Goal: Task Accomplishment & Management: Complete application form

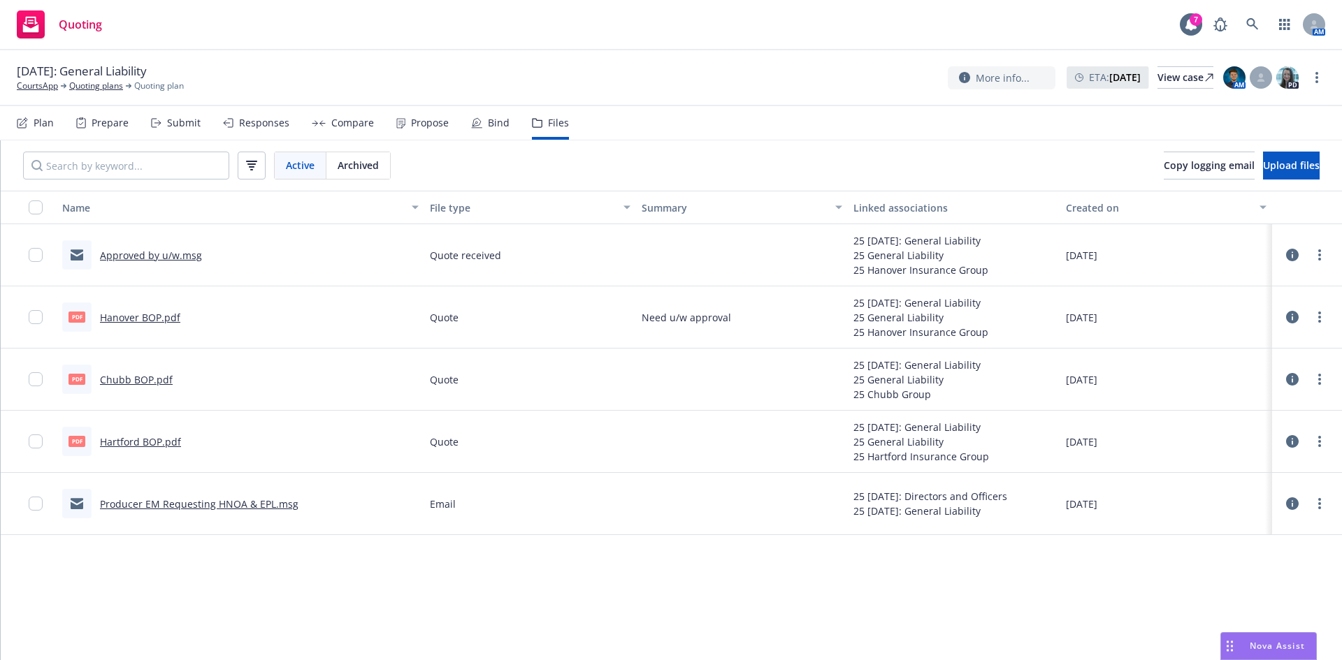
click at [86, 118] on div "Prepare" at bounding box center [102, 123] width 52 height 34
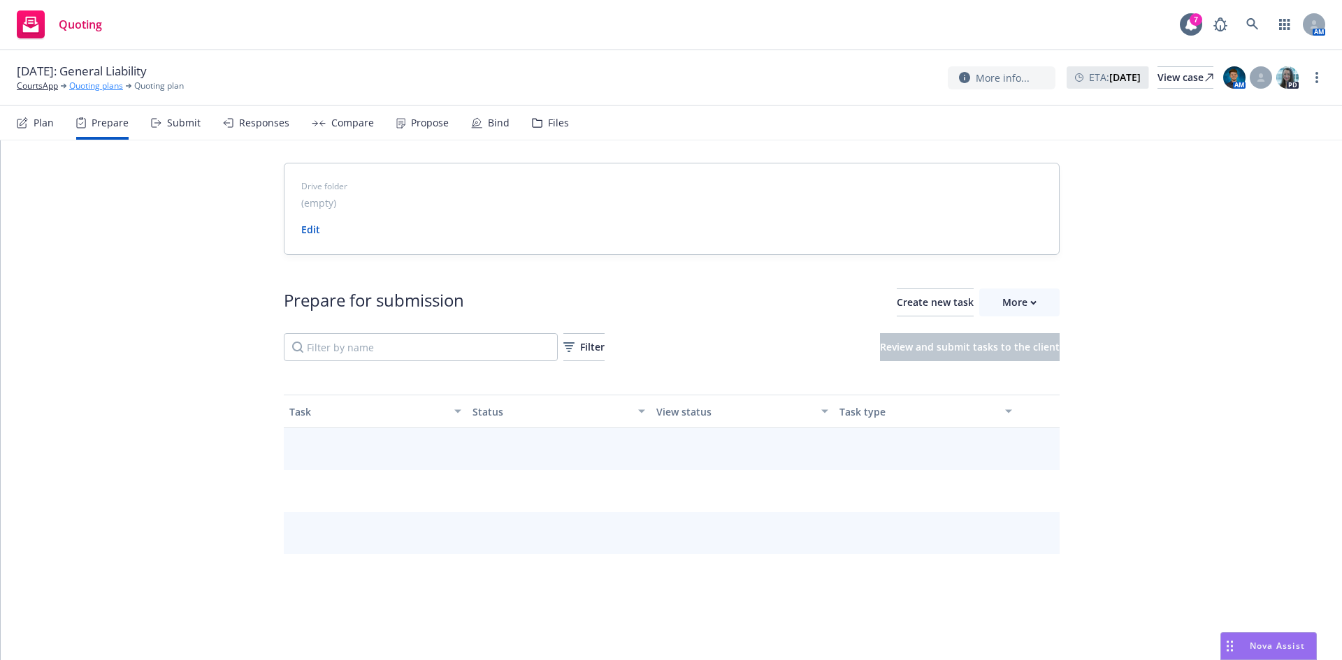
click at [73, 87] on link "Quoting plans" at bounding box center [96, 86] width 54 height 13
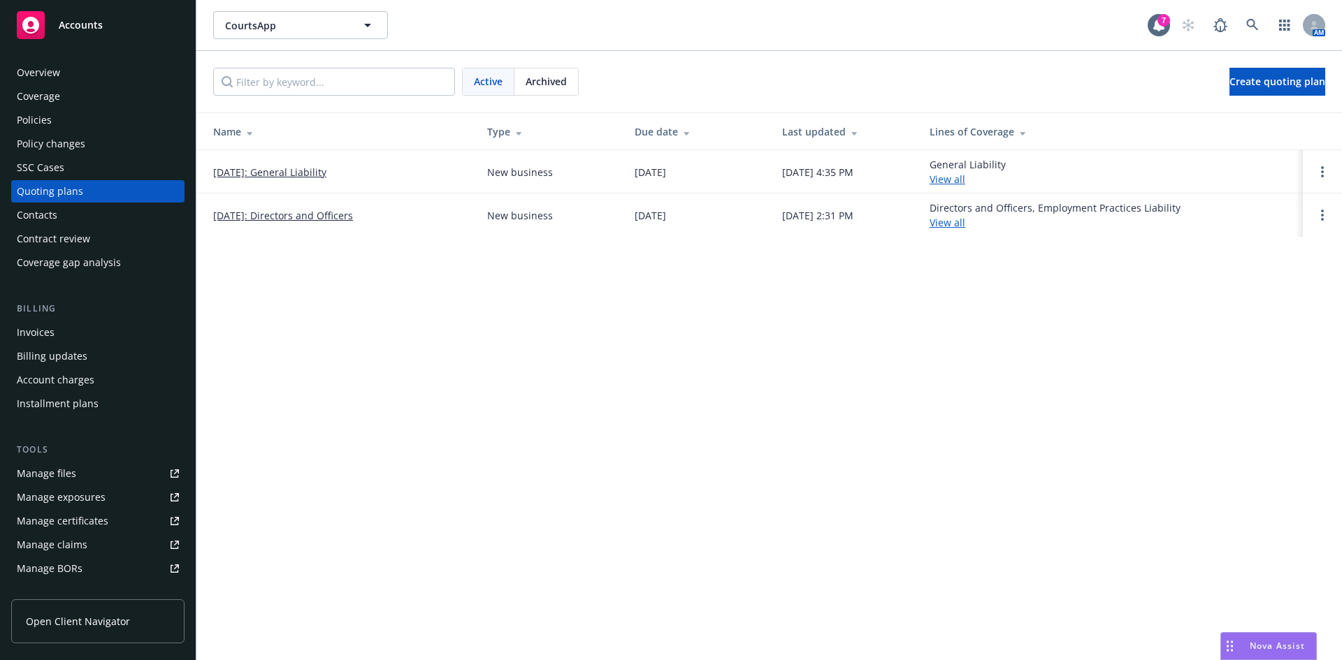
click at [326, 172] on link "[DATE]: General Liability" at bounding box center [269, 172] width 113 height 15
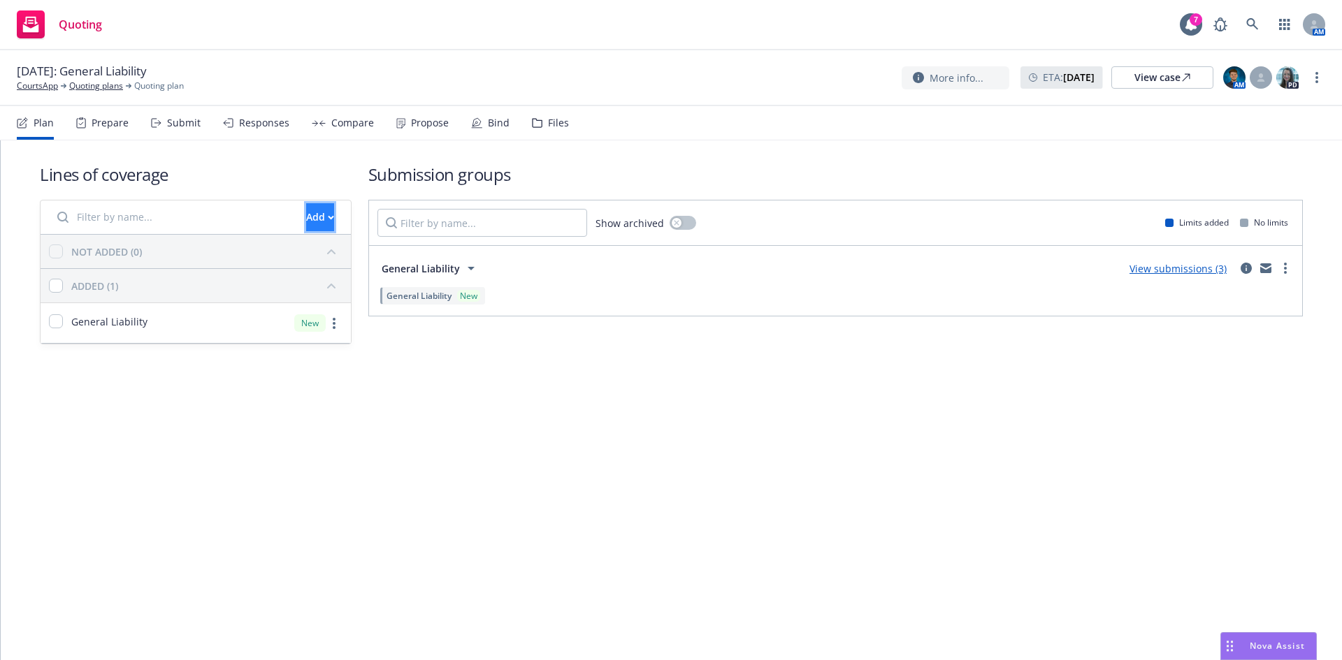
click at [306, 218] on button "Add" at bounding box center [320, 217] width 28 height 28
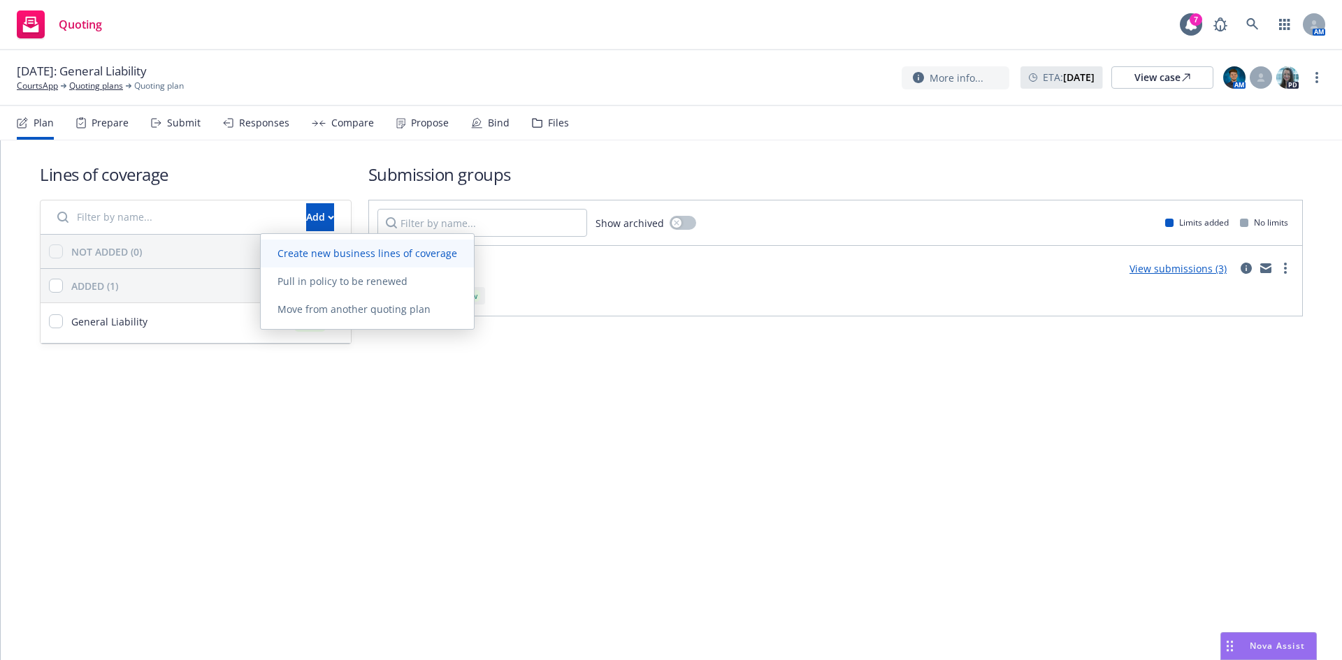
click at [301, 260] on link "Create new business lines of coverage" at bounding box center [367, 254] width 213 height 28
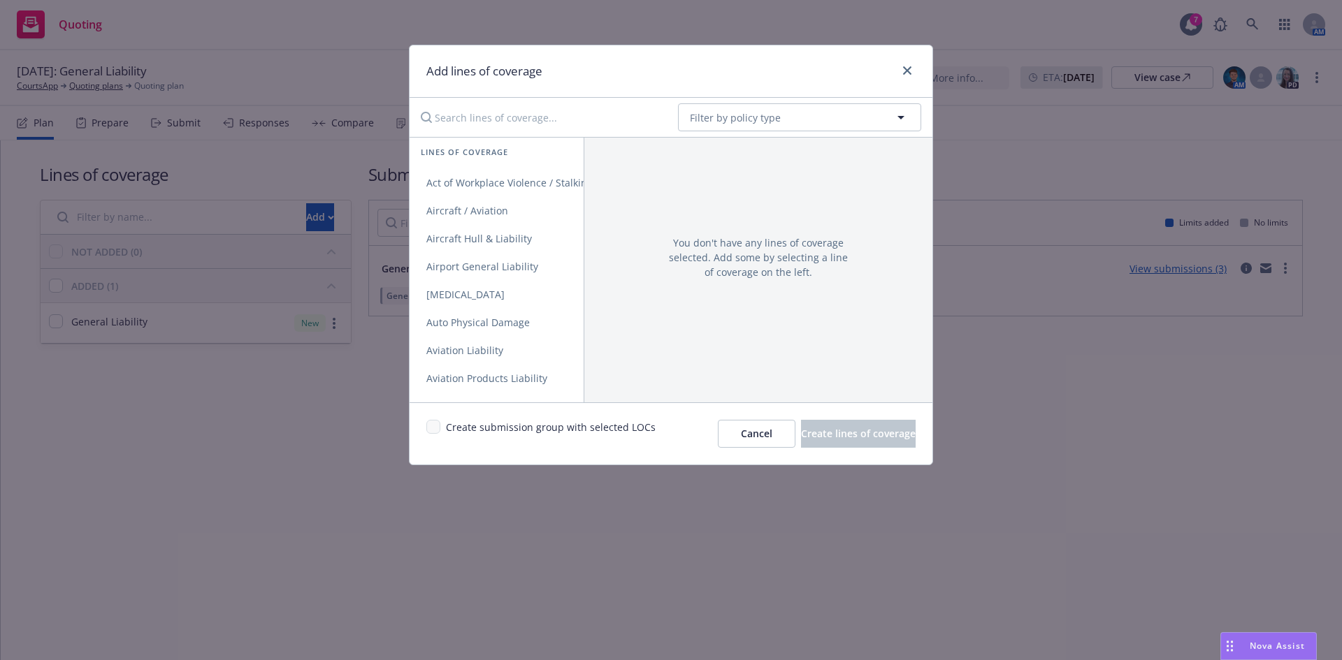
click at [586, 110] on input "Search lines of coverage..." at bounding box center [539, 117] width 254 height 28
type input "e"
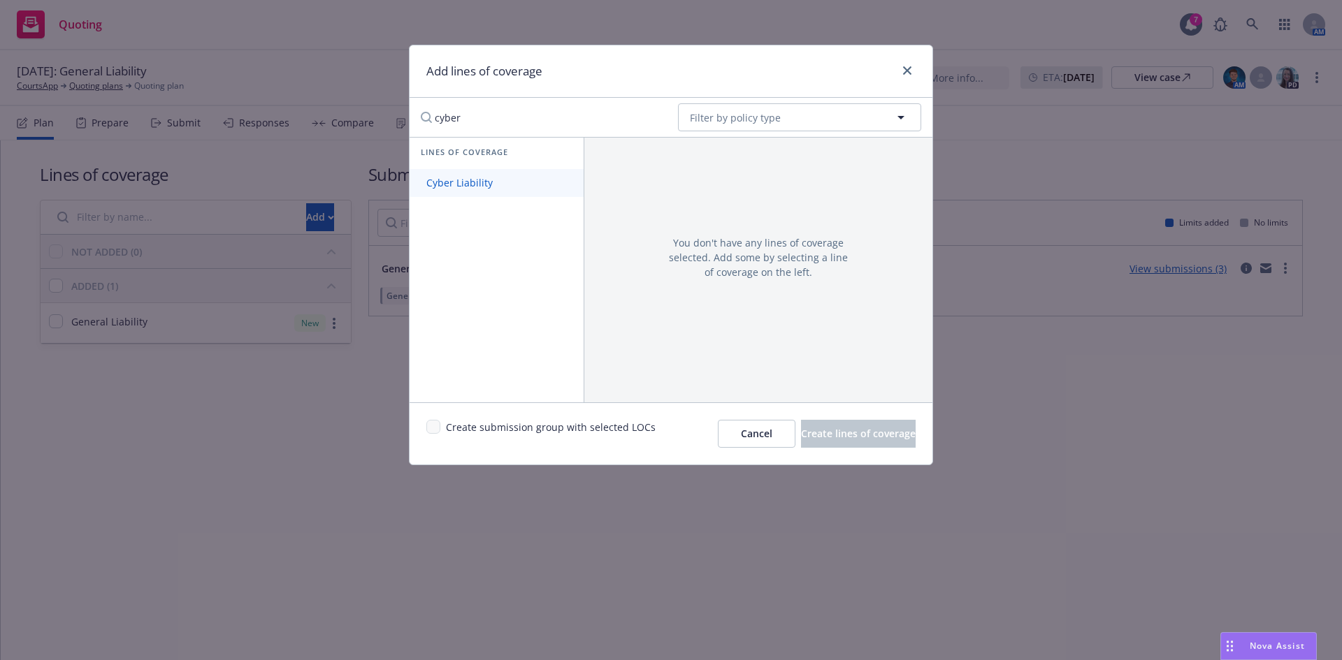
type input "cyber"
click at [508, 177] on link "Cyber Liability" at bounding box center [496, 183] width 174 height 28
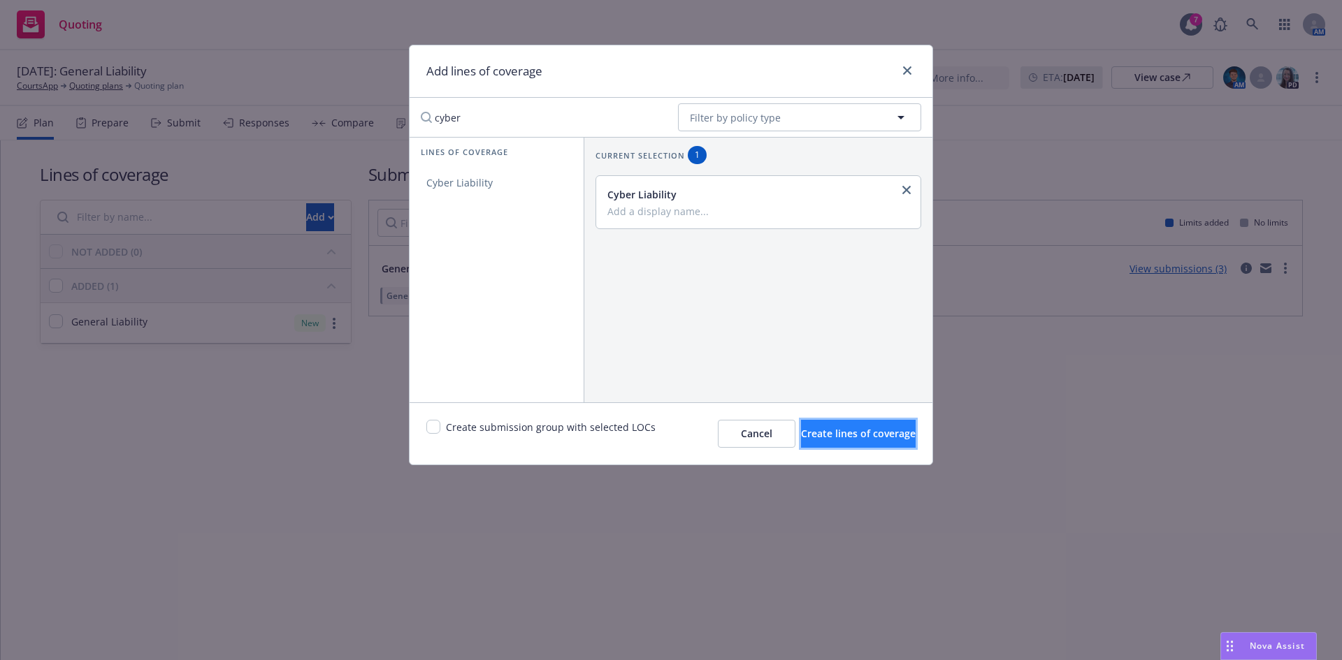
click at [801, 433] on span "Create lines of coverage" at bounding box center [858, 433] width 115 height 13
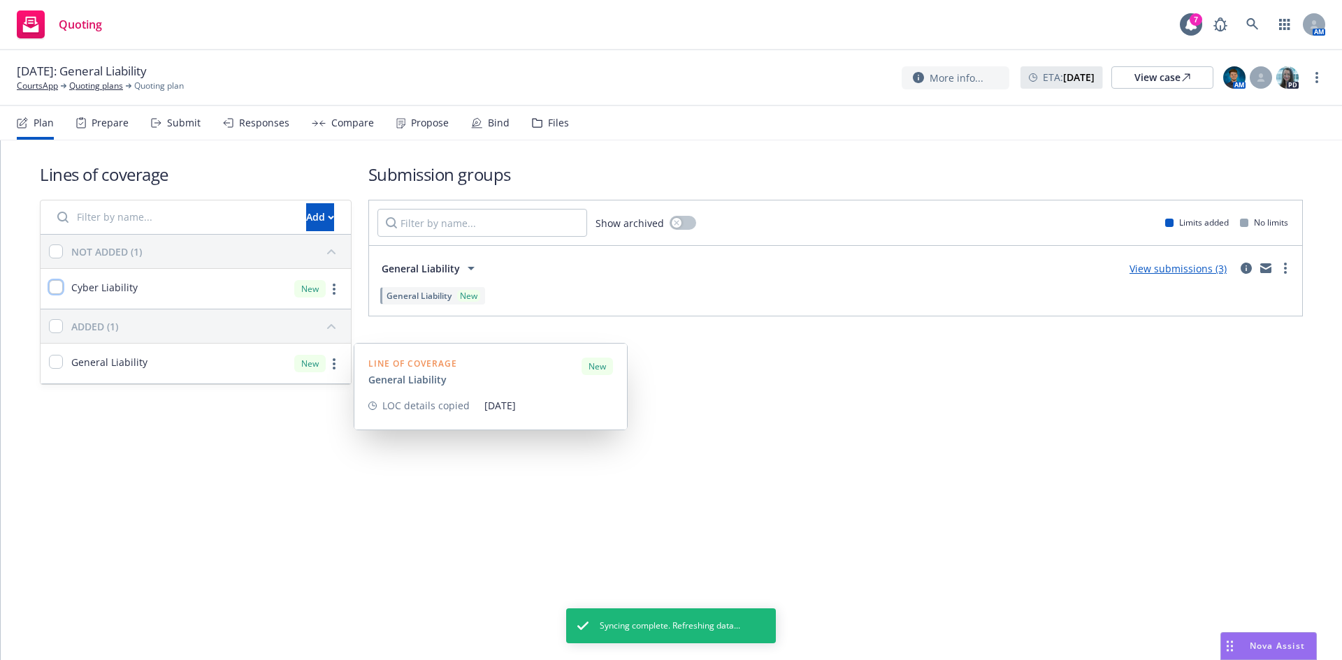
click at [59, 289] on input "checkbox" at bounding box center [56, 287] width 14 height 14
checkbox input "true"
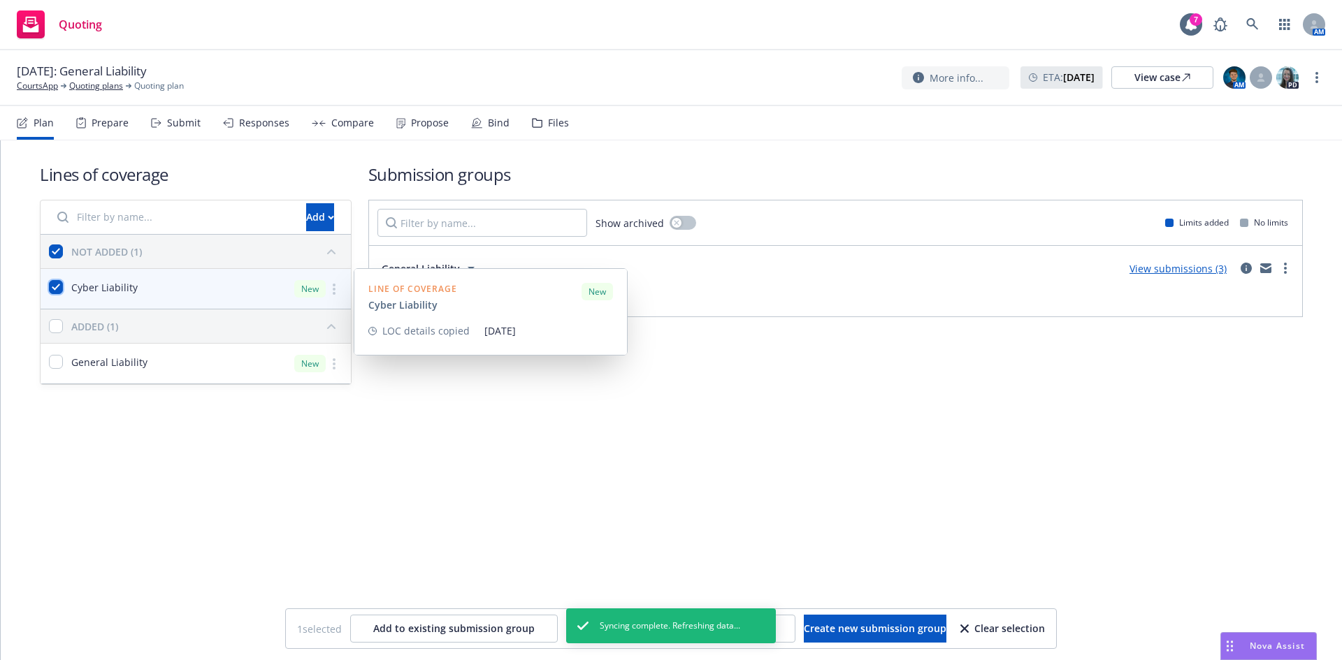
click at [50, 284] on input "checkbox" at bounding box center [56, 287] width 14 height 14
checkbox input "false"
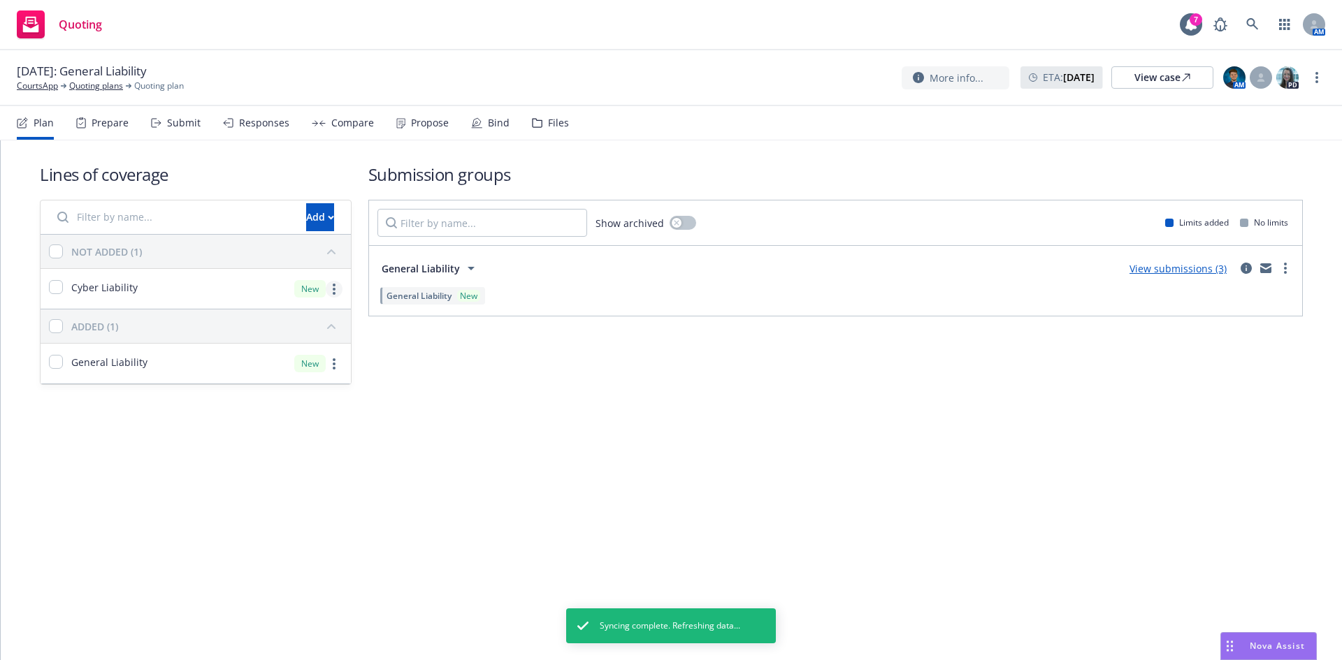
click at [339, 283] on link "more" at bounding box center [334, 289] width 17 height 17
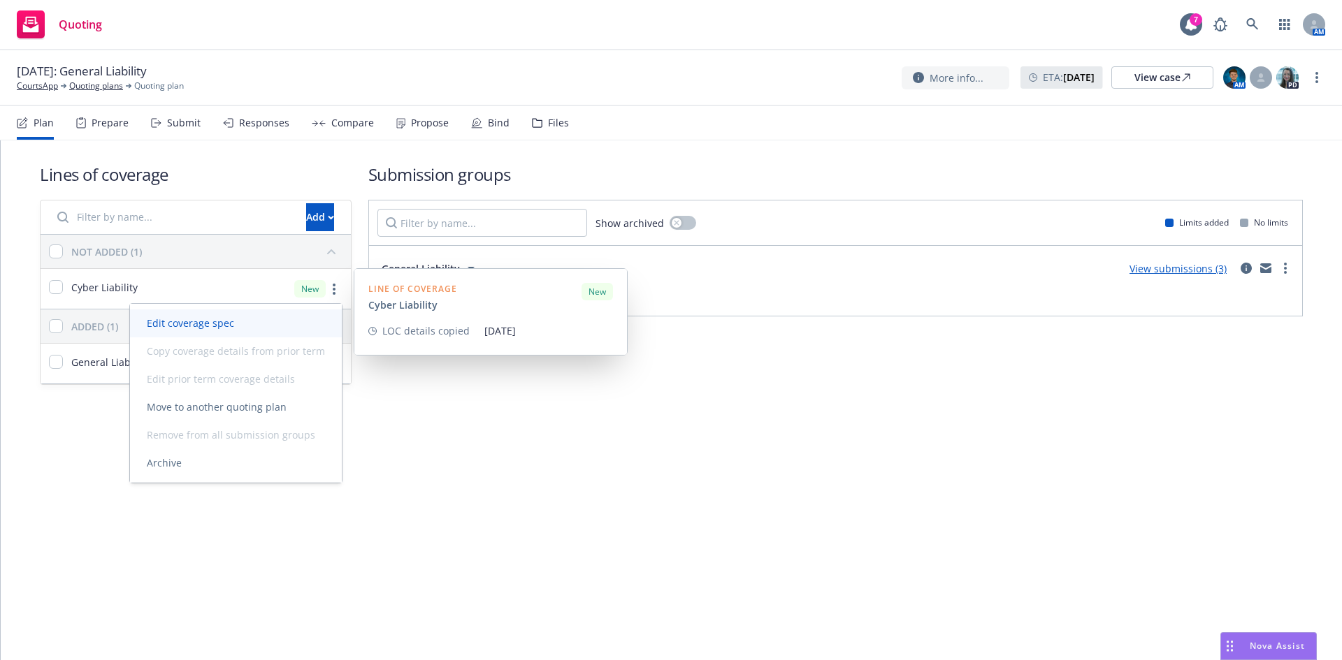
click at [306, 318] on link "Edit coverage spec" at bounding box center [236, 324] width 212 height 28
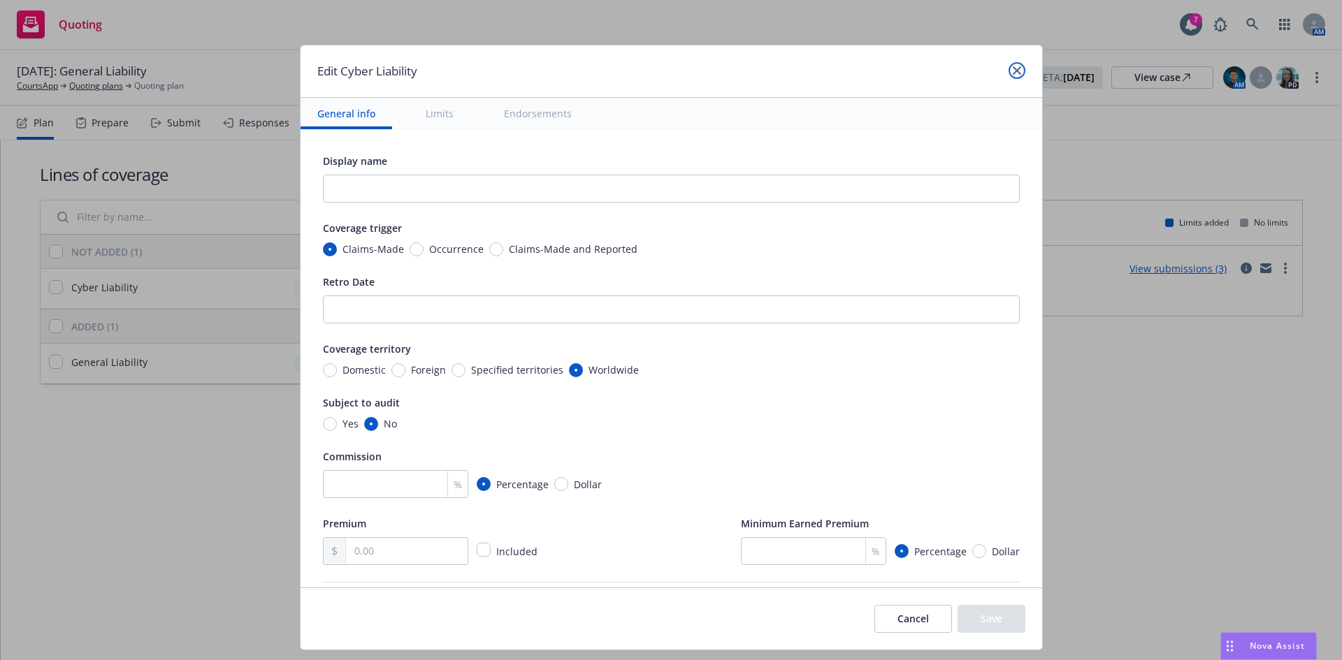
drag, startPoint x: 1018, startPoint y: 66, endPoint x: 800, endPoint y: 120, distance: 224.5
click at [1018, 67] on link "close" at bounding box center [1016, 70] width 17 height 17
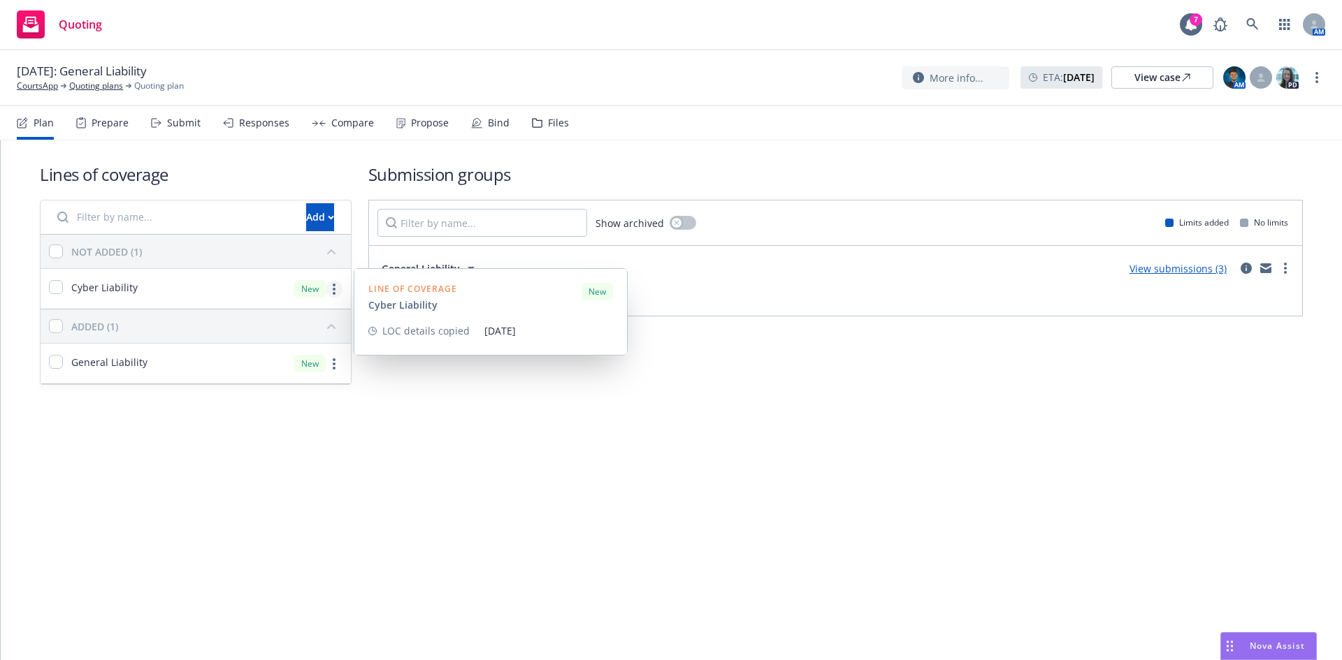
click at [328, 287] on link "more" at bounding box center [334, 289] width 17 height 17
click at [238, 289] on div "Cyber Liability New" at bounding box center [196, 289] width 310 height 40
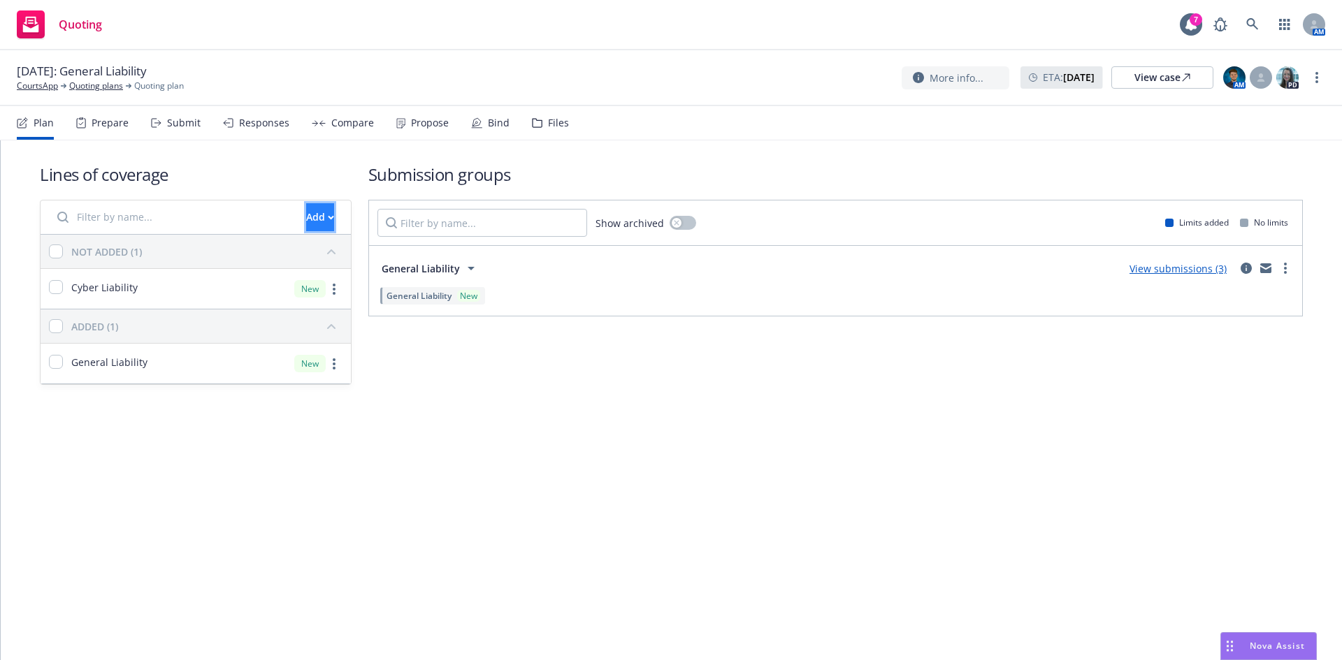
click at [306, 218] on button "Add" at bounding box center [320, 217] width 28 height 28
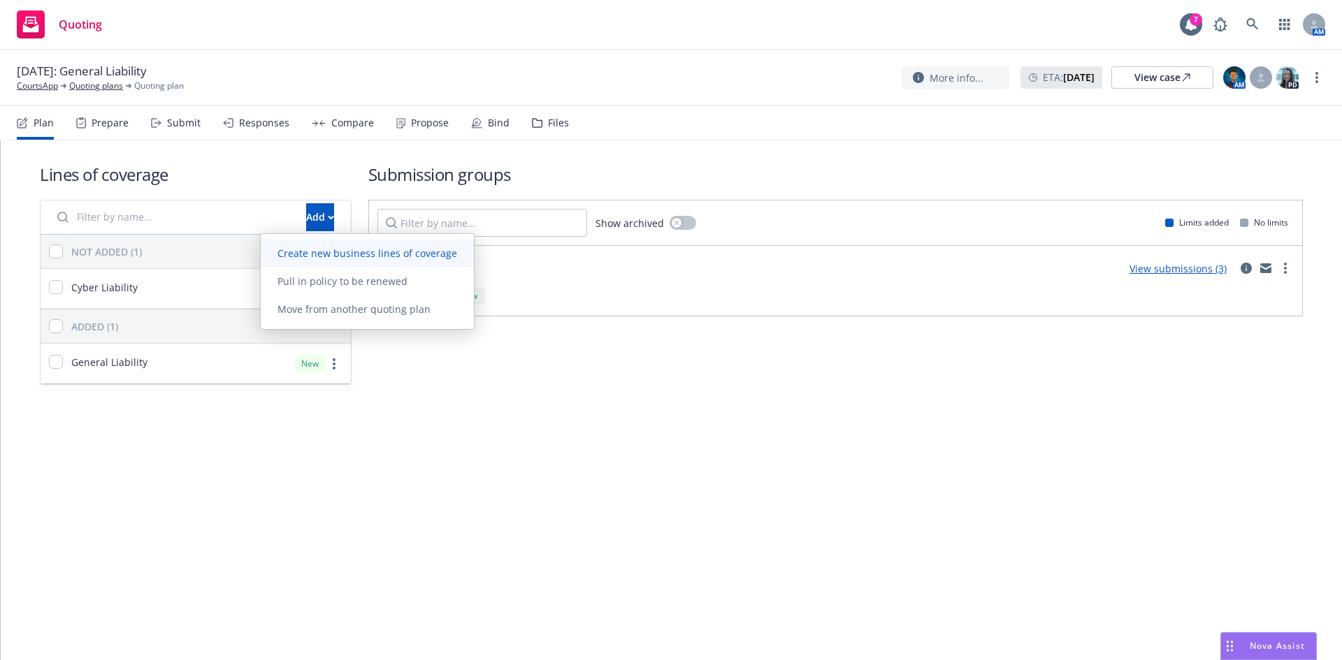
click at [326, 266] on link "Create new business lines of coverage" at bounding box center [367, 254] width 213 height 28
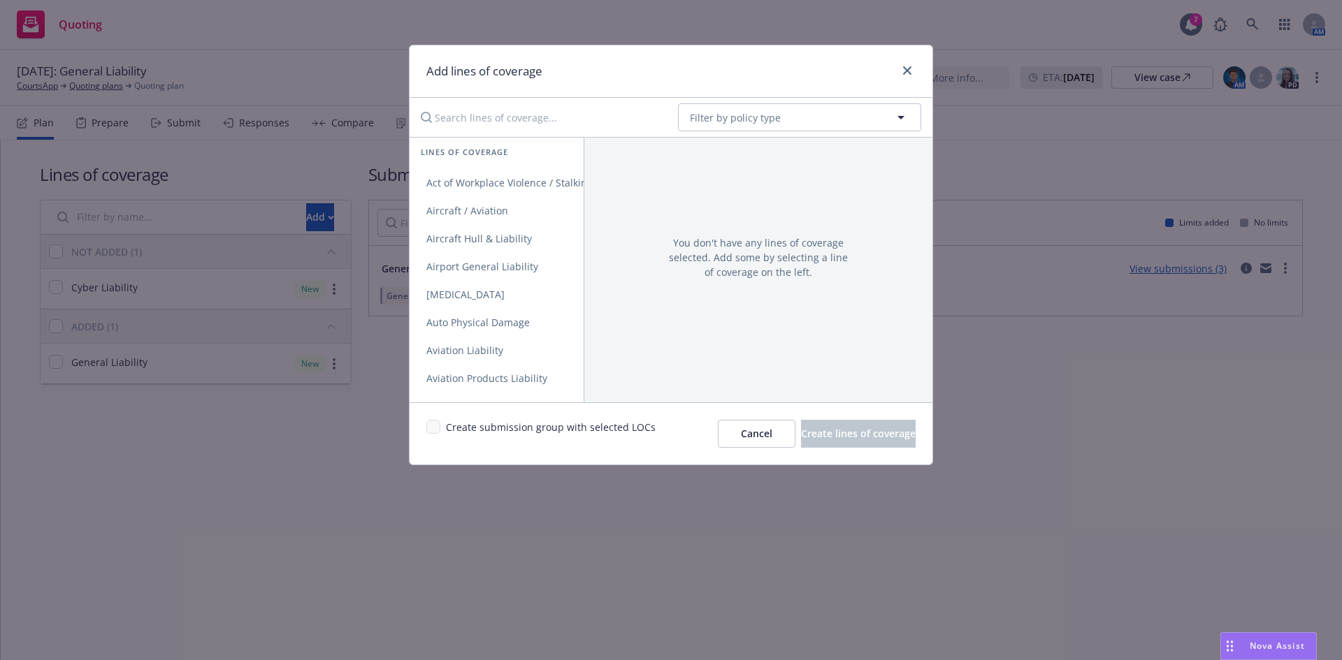
click at [611, 123] on input "Search lines of coverage..." at bounding box center [539, 117] width 254 height 28
type input "t"
click at [897, 80] on div at bounding box center [904, 71] width 22 height 18
drag, startPoint x: 905, startPoint y: 64, endPoint x: 799, endPoint y: 100, distance: 112.3
click at [905, 66] on link "close" at bounding box center [907, 70] width 17 height 17
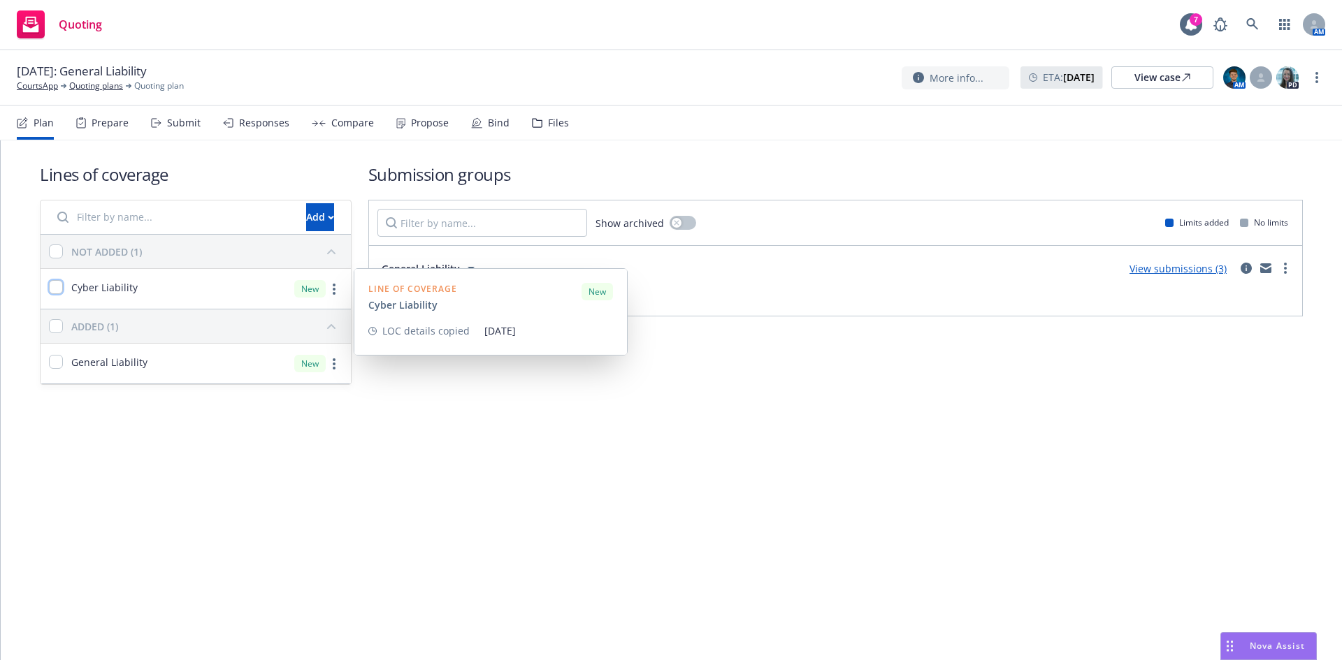
drag, startPoint x: 59, startPoint y: 288, endPoint x: 112, endPoint y: 298, distance: 54.8
click at [59, 288] on input "checkbox" at bounding box center [56, 287] width 14 height 14
checkbox input "true"
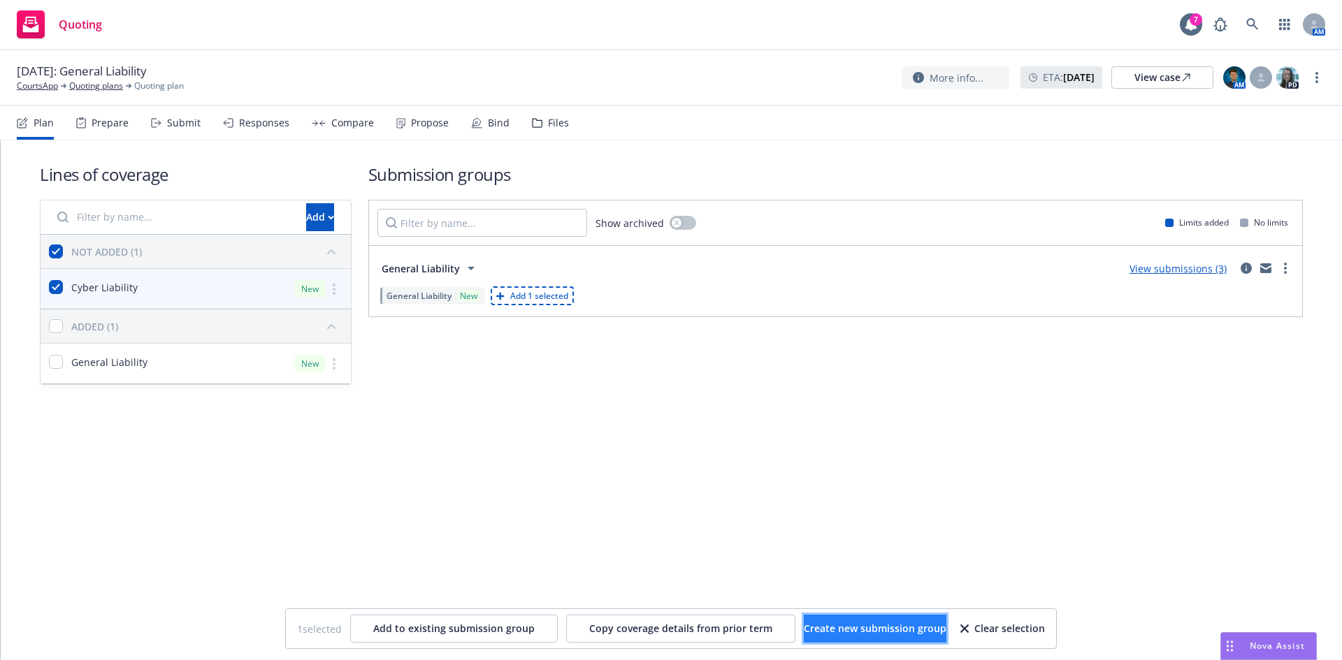
click at [834, 633] on span "Create new submission group" at bounding box center [875, 628] width 143 height 13
checkbox input "false"
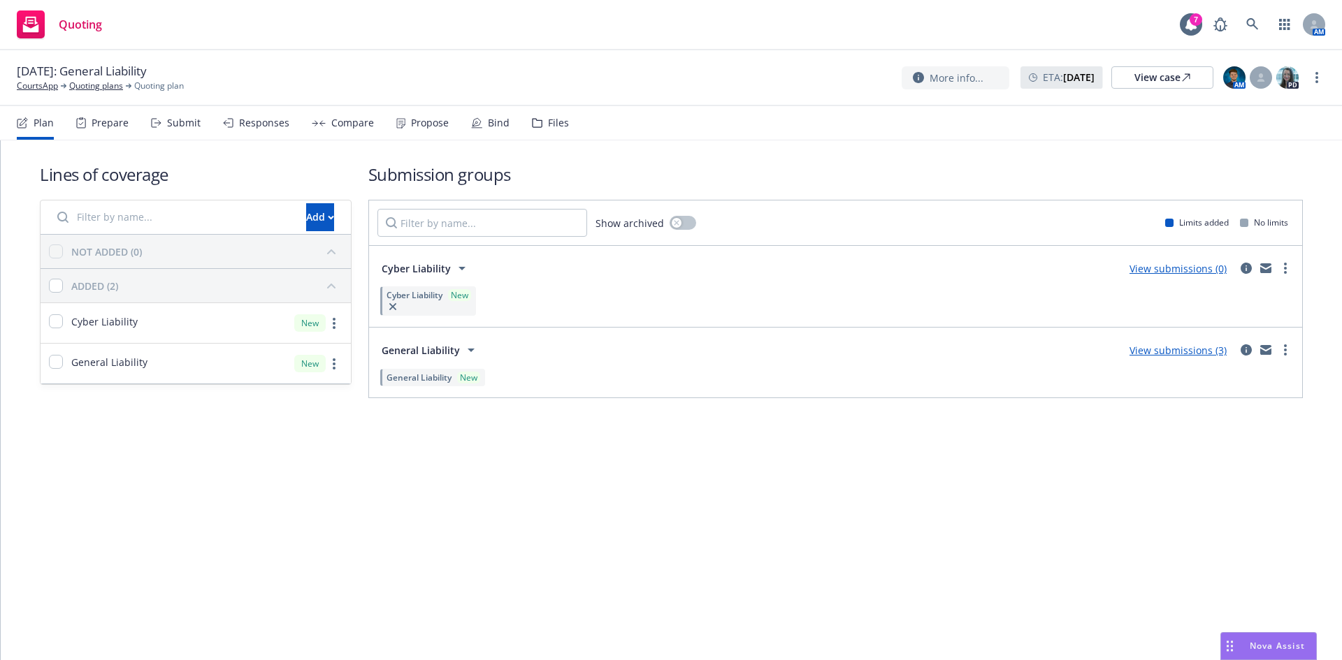
click at [167, 122] on div "Submit" at bounding box center [184, 122] width 34 height 11
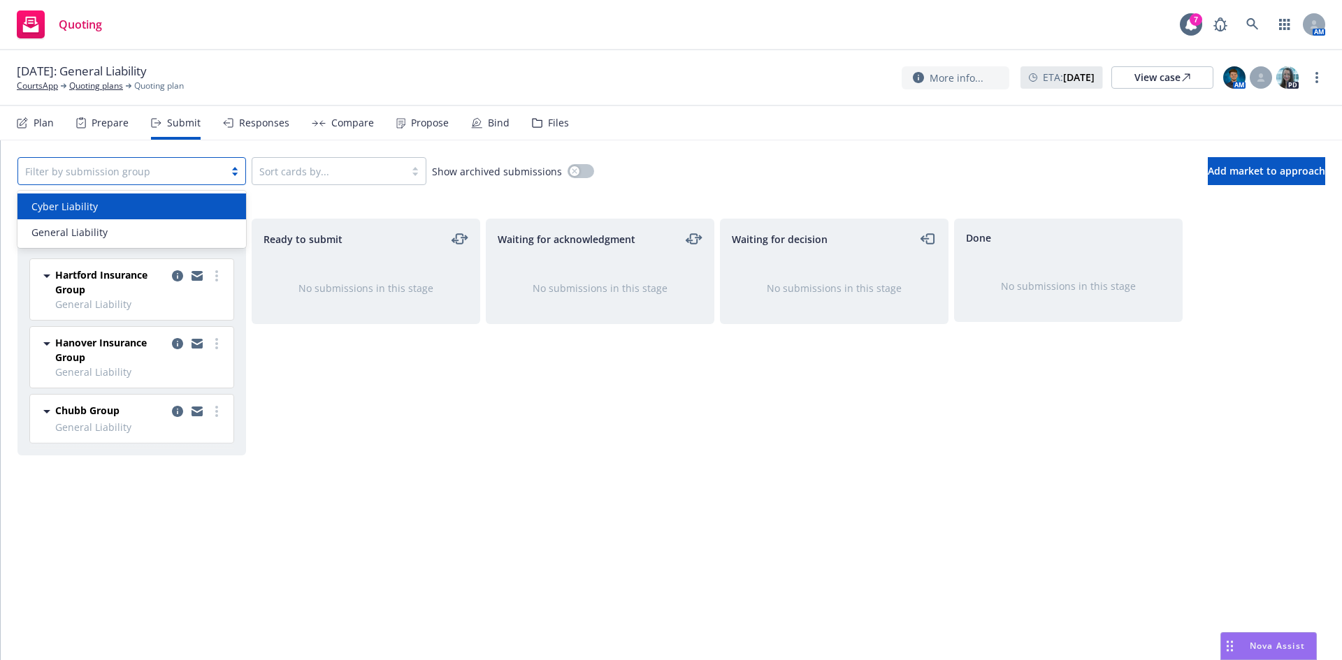
click at [205, 175] on div at bounding box center [121, 171] width 192 height 17
click at [185, 210] on div "Cyber Liability" at bounding box center [132, 206] width 212 height 15
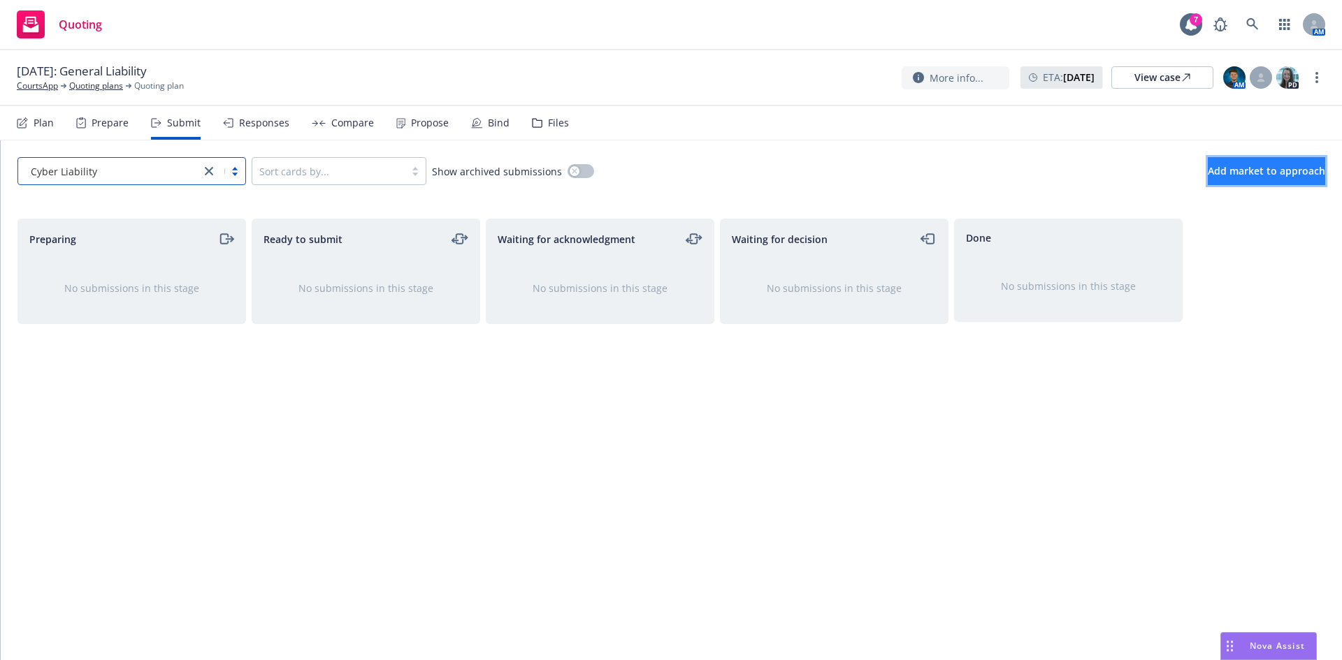
click at [1207, 183] on button "Add market to approach" at bounding box center [1265, 171] width 117 height 28
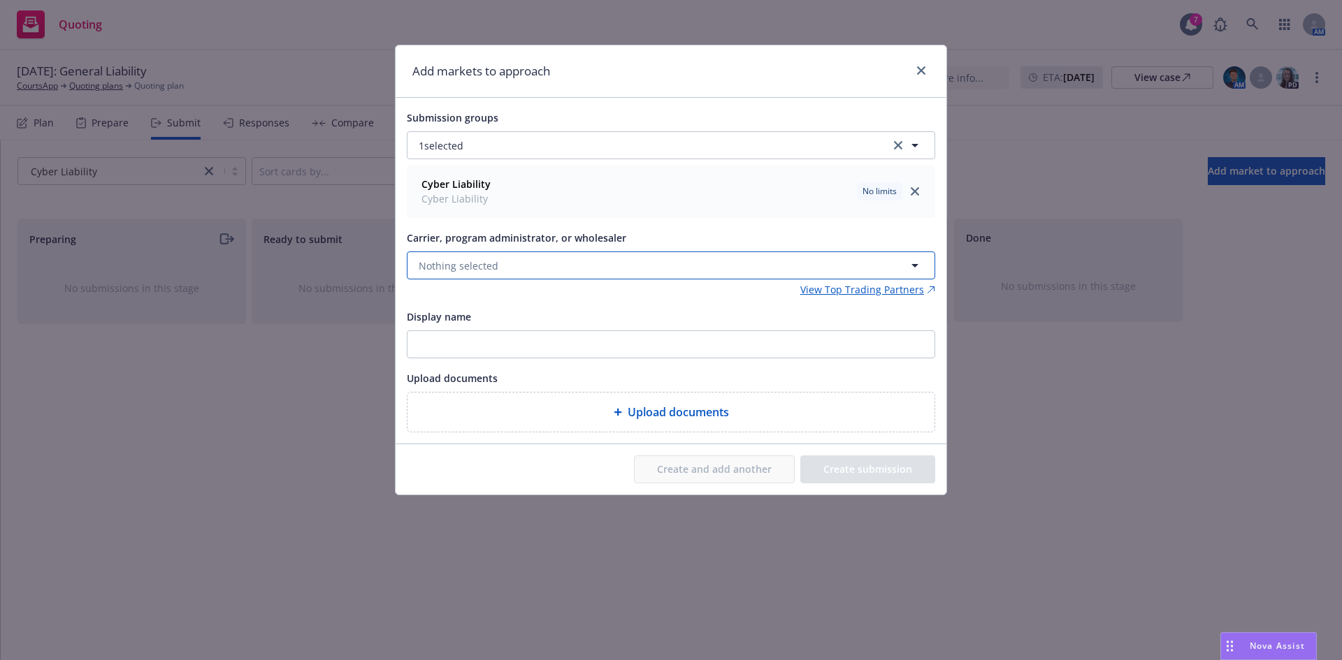
click at [685, 259] on button "Nothing selected" at bounding box center [671, 266] width 528 height 28
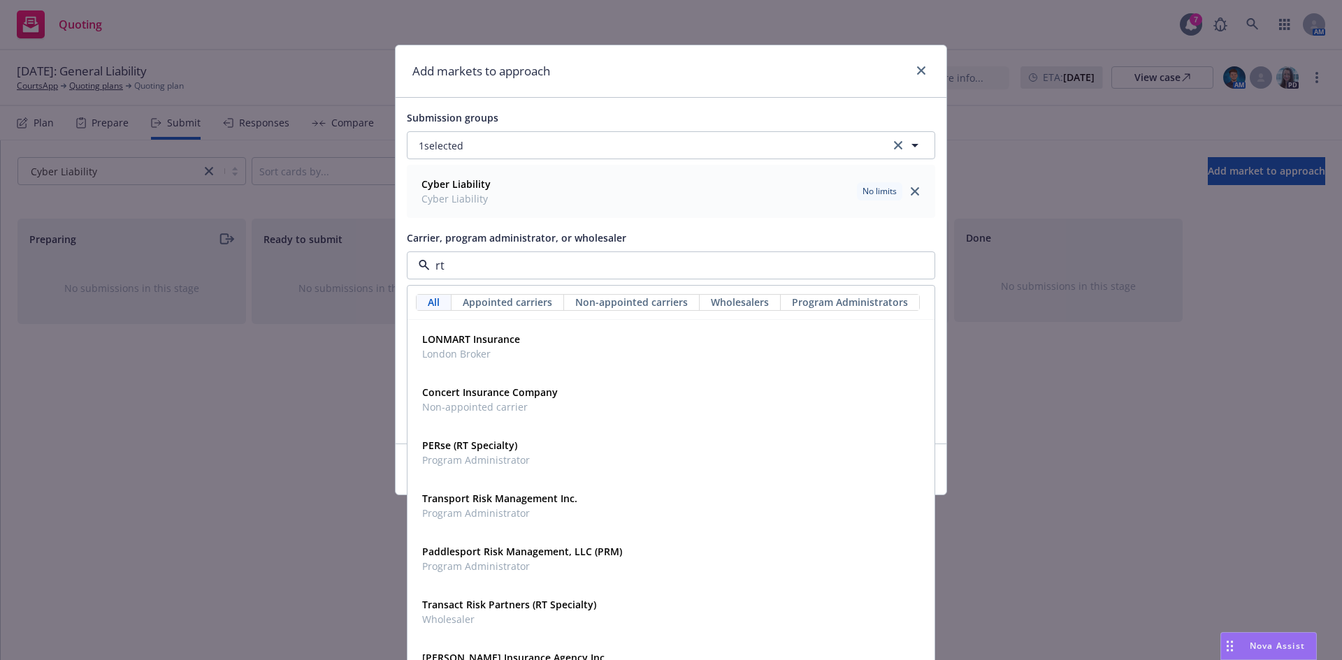
type input "rt s"
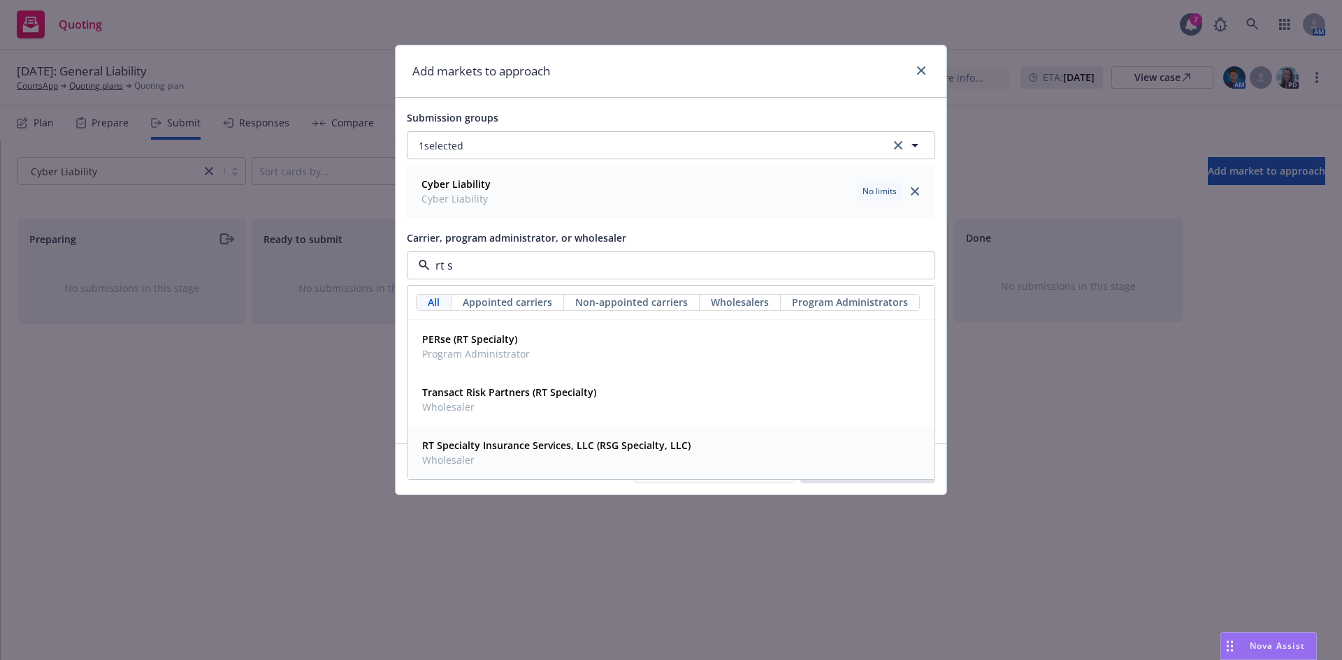
click at [546, 460] on span "Wholesaler" at bounding box center [556, 460] width 268 height 15
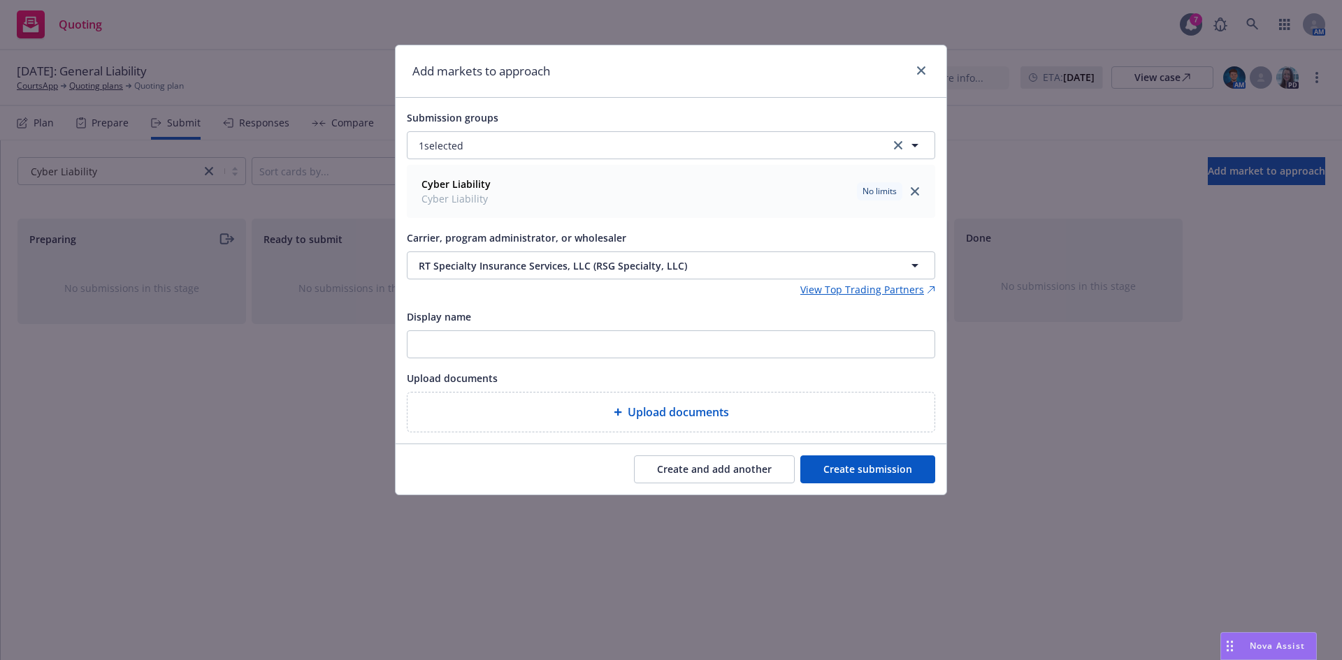
click at [834, 477] on button "Create submission" at bounding box center [867, 470] width 135 height 28
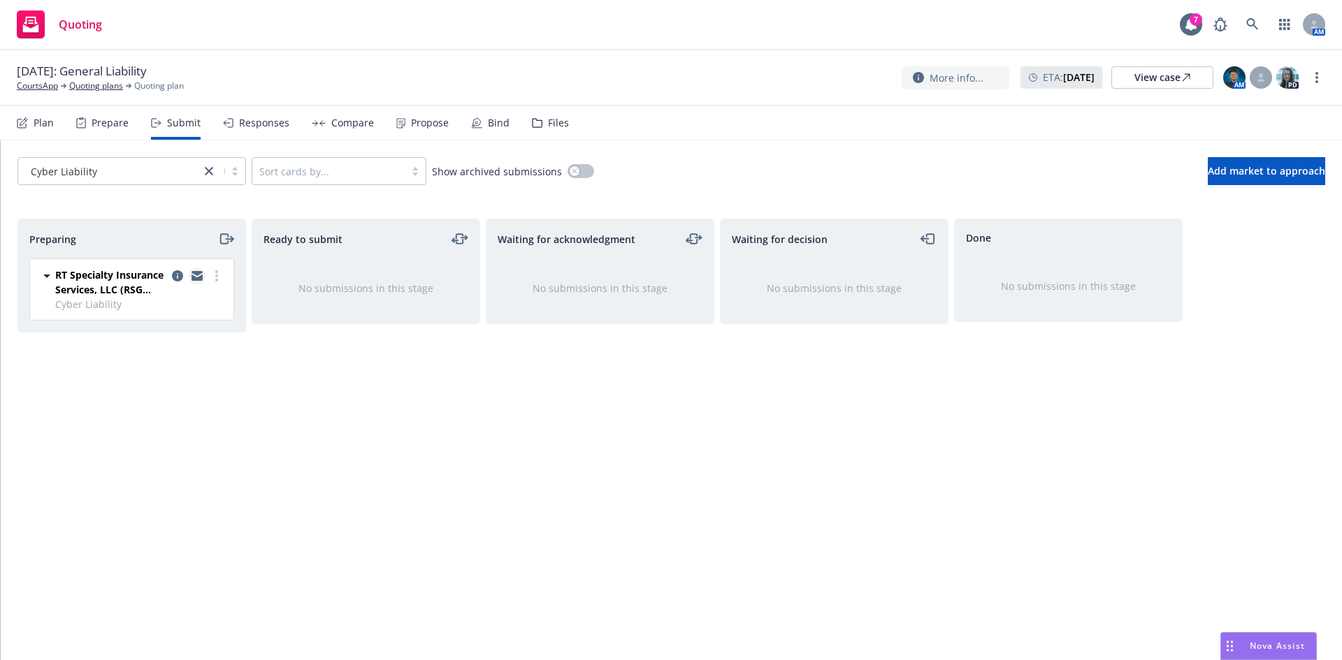
click at [200, 277] on icon "copy logging email" at bounding box center [196, 278] width 11 height 6
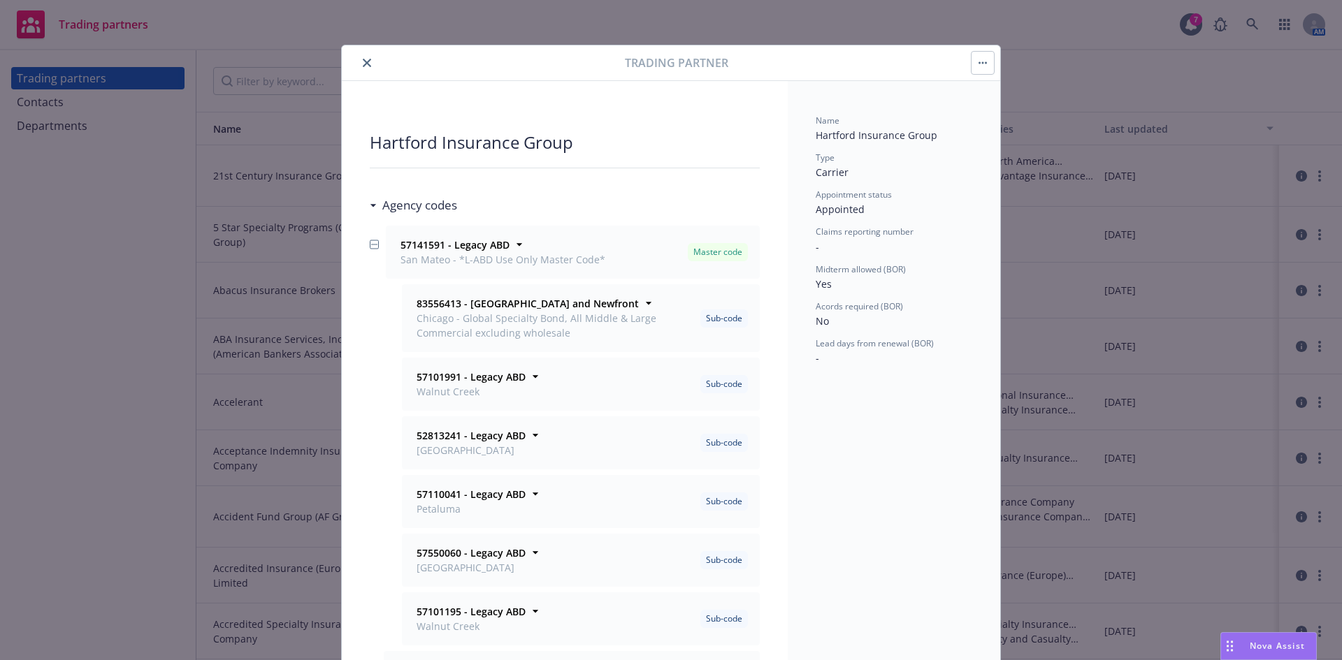
scroll to position [42, 0]
